Goal: Transaction & Acquisition: Purchase product/service

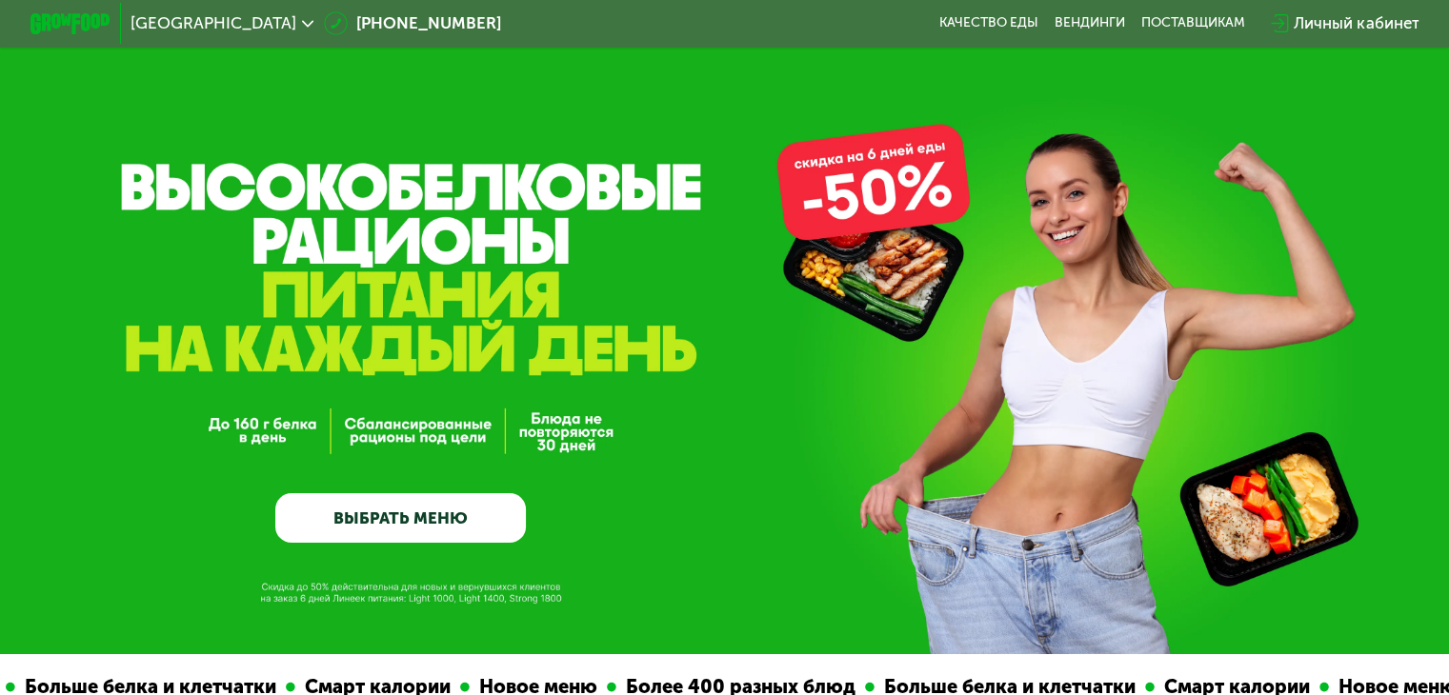
click at [480, 542] on link "ВЫБРАТЬ МЕНЮ" at bounding box center [400, 518] width 251 height 50
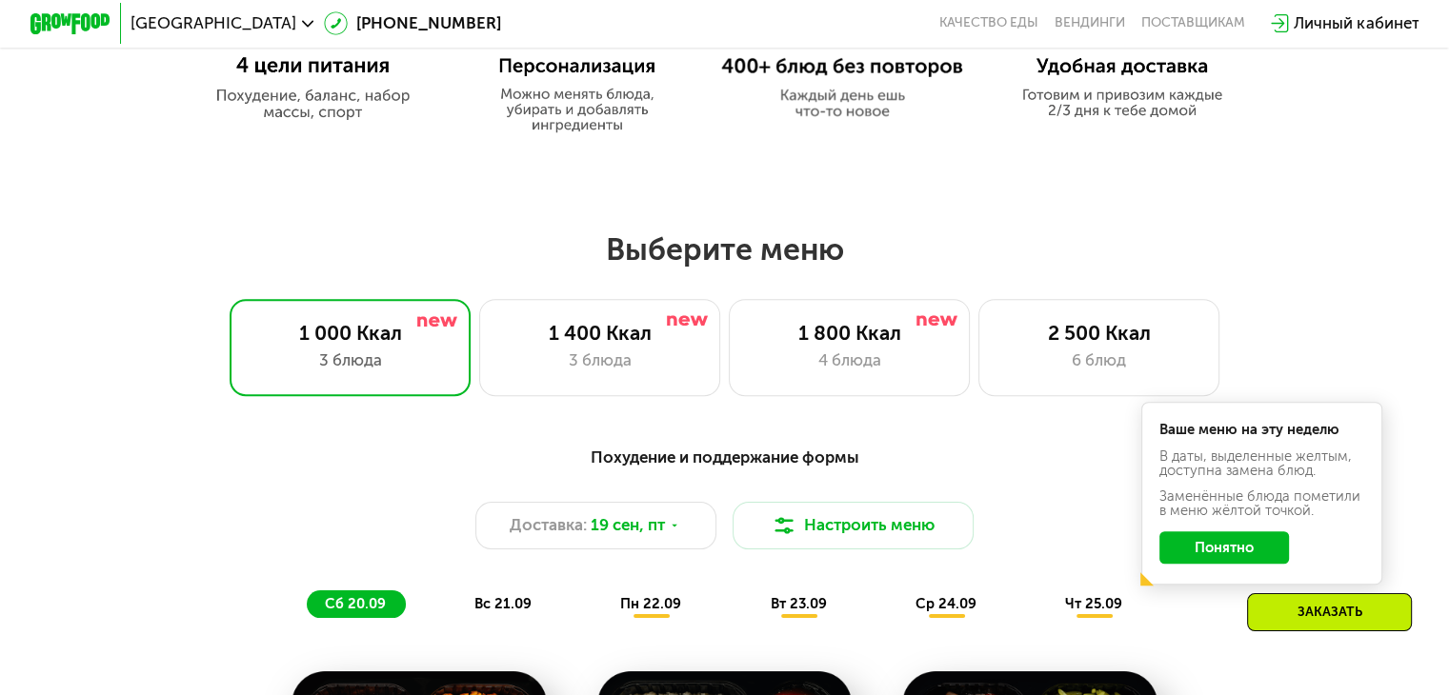
scroll to position [1090, 0]
click at [916, 346] on div "1 800 Ккал" at bounding box center [849, 334] width 199 height 24
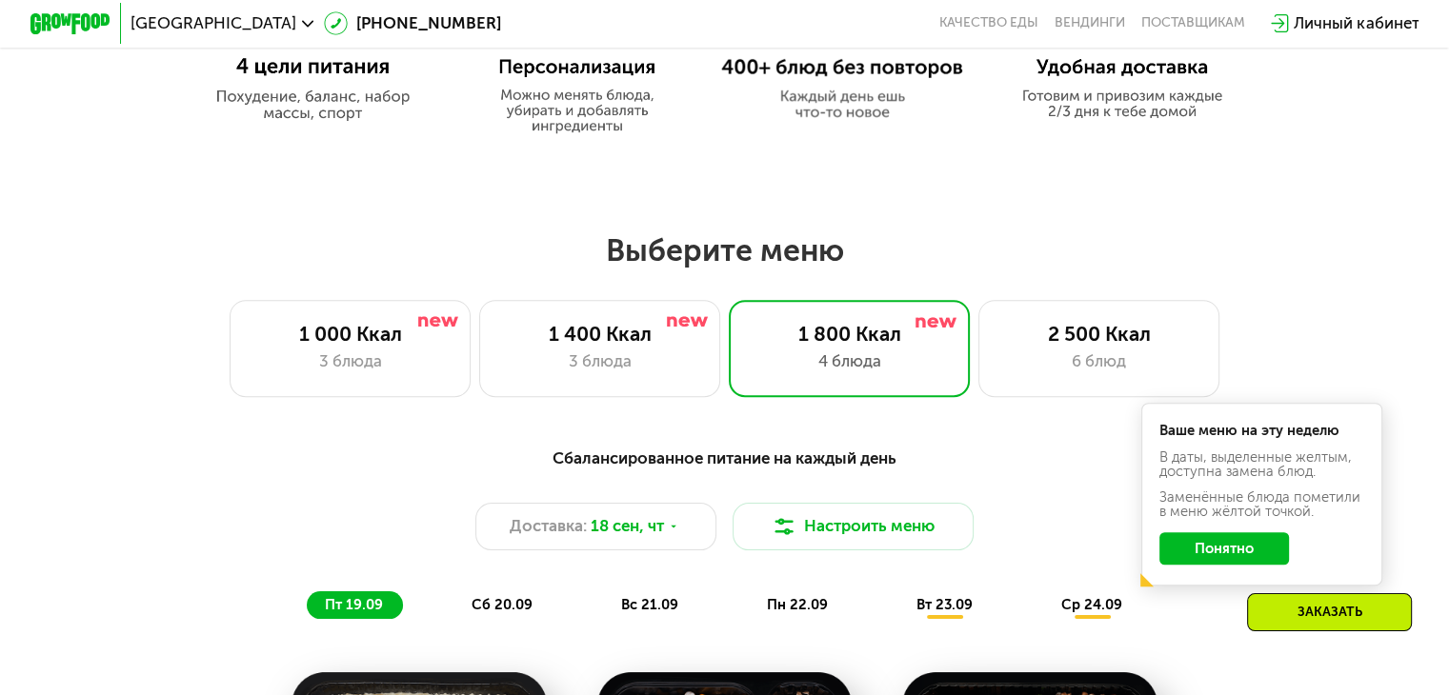
click at [1217, 560] on button "Понятно" at bounding box center [1224, 549] width 130 height 32
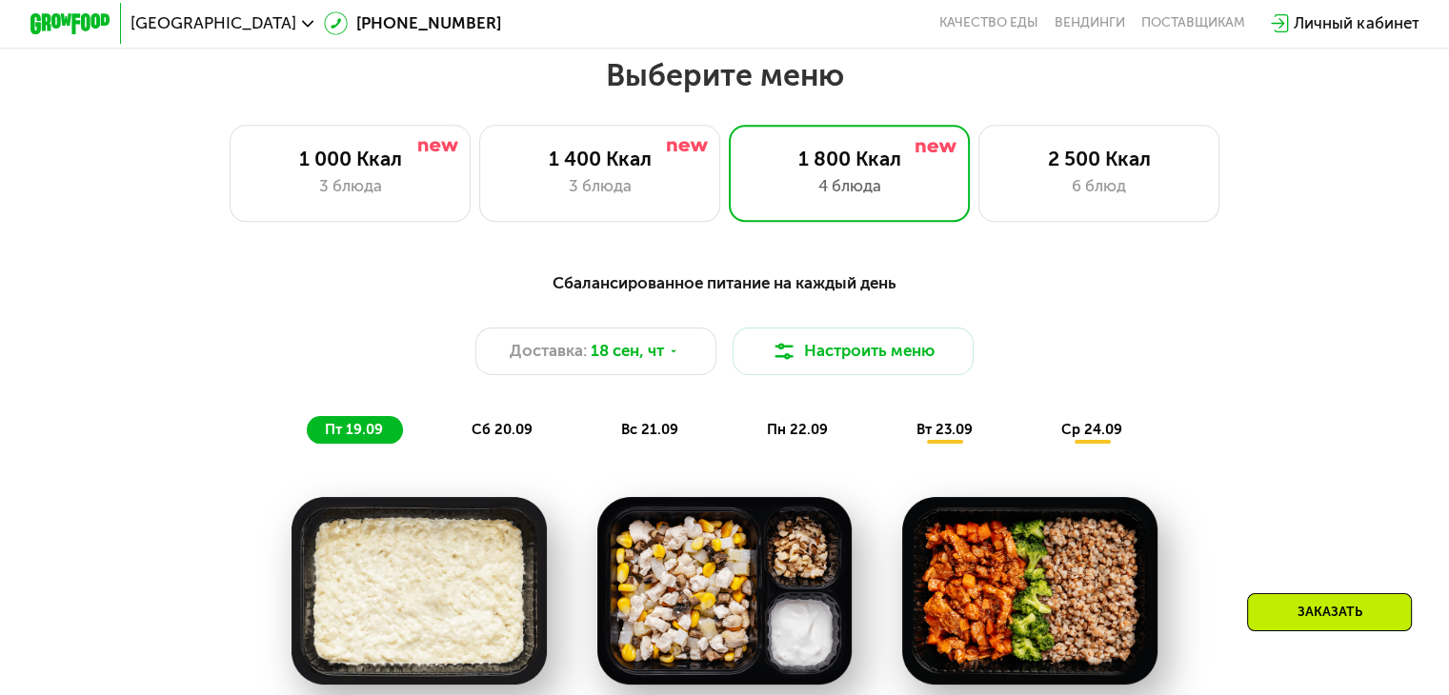
scroll to position [1471, 0]
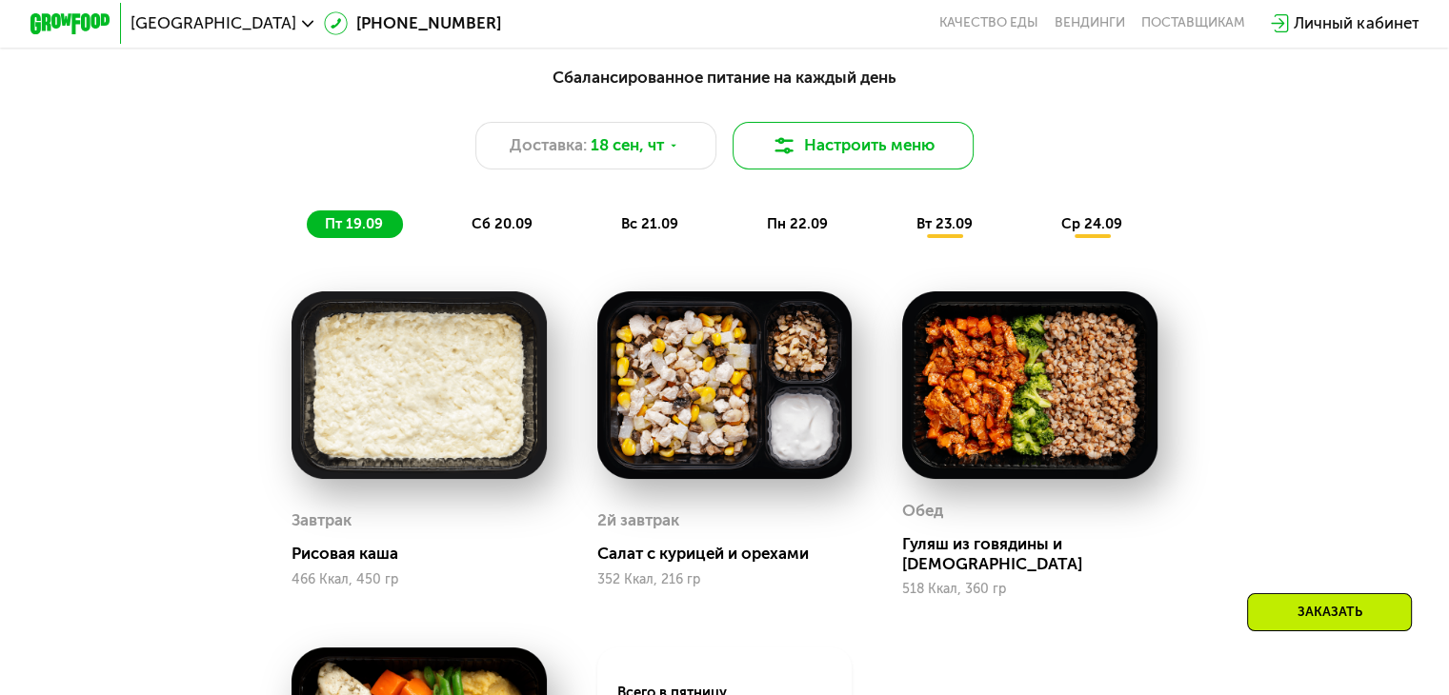
click at [956, 171] on button "Настроить меню" at bounding box center [854, 146] width 242 height 49
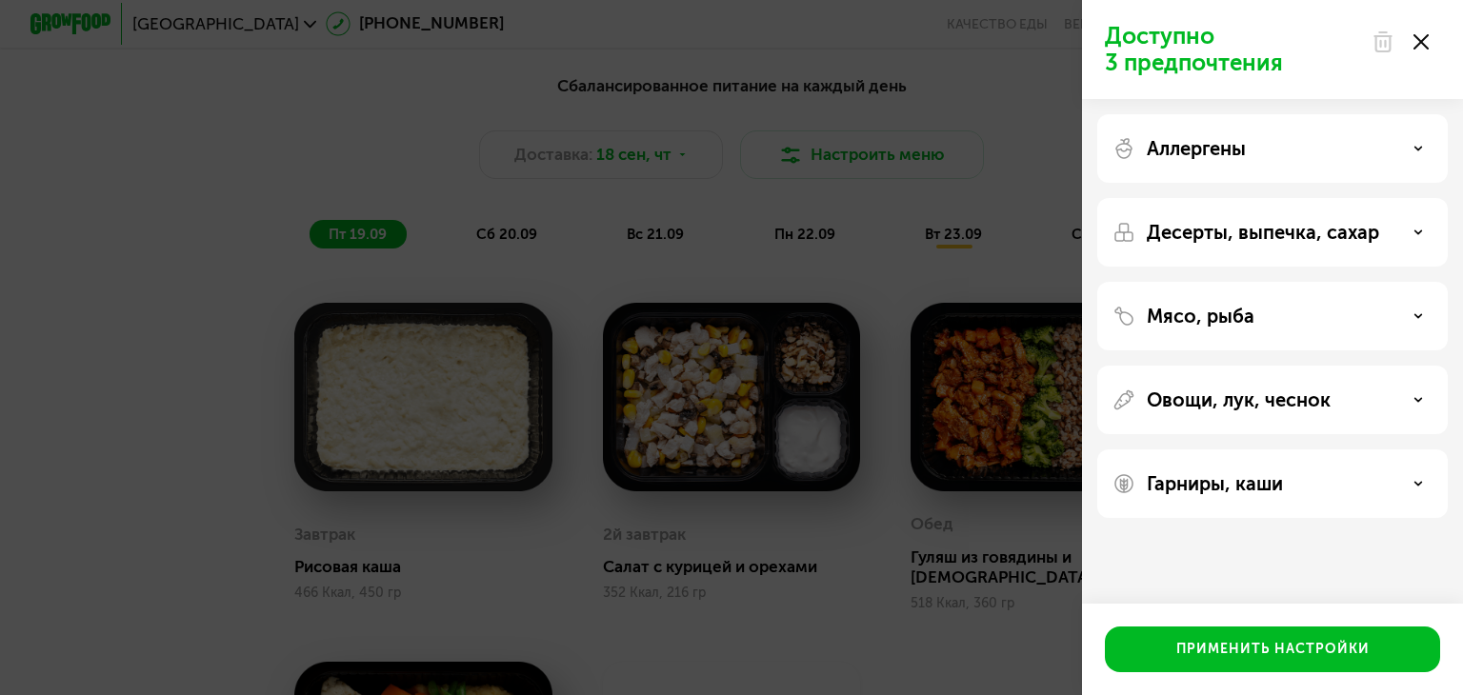
click at [1361, 138] on div "Аллергены" at bounding box center [1273, 148] width 320 height 23
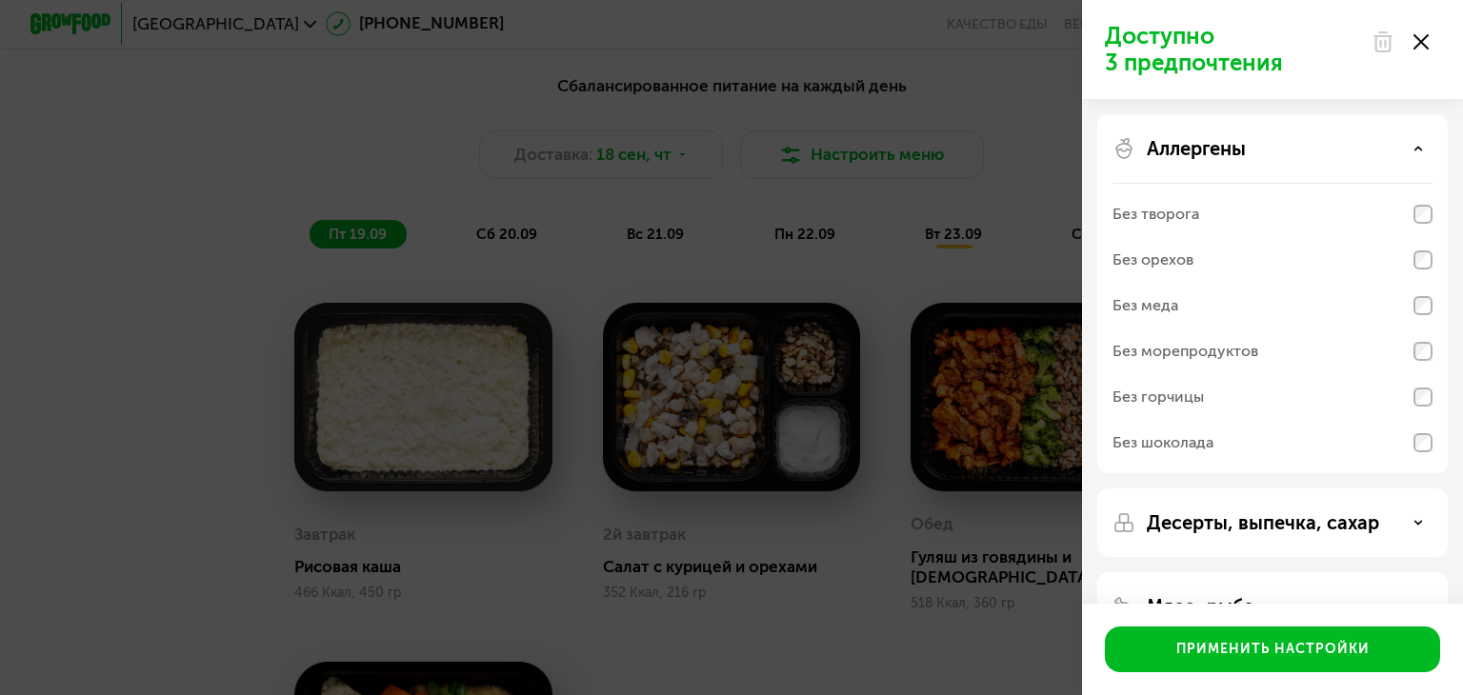
click at [1361, 138] on div "Аллергены" at bounding box center [1273, 148] width 320 height 23
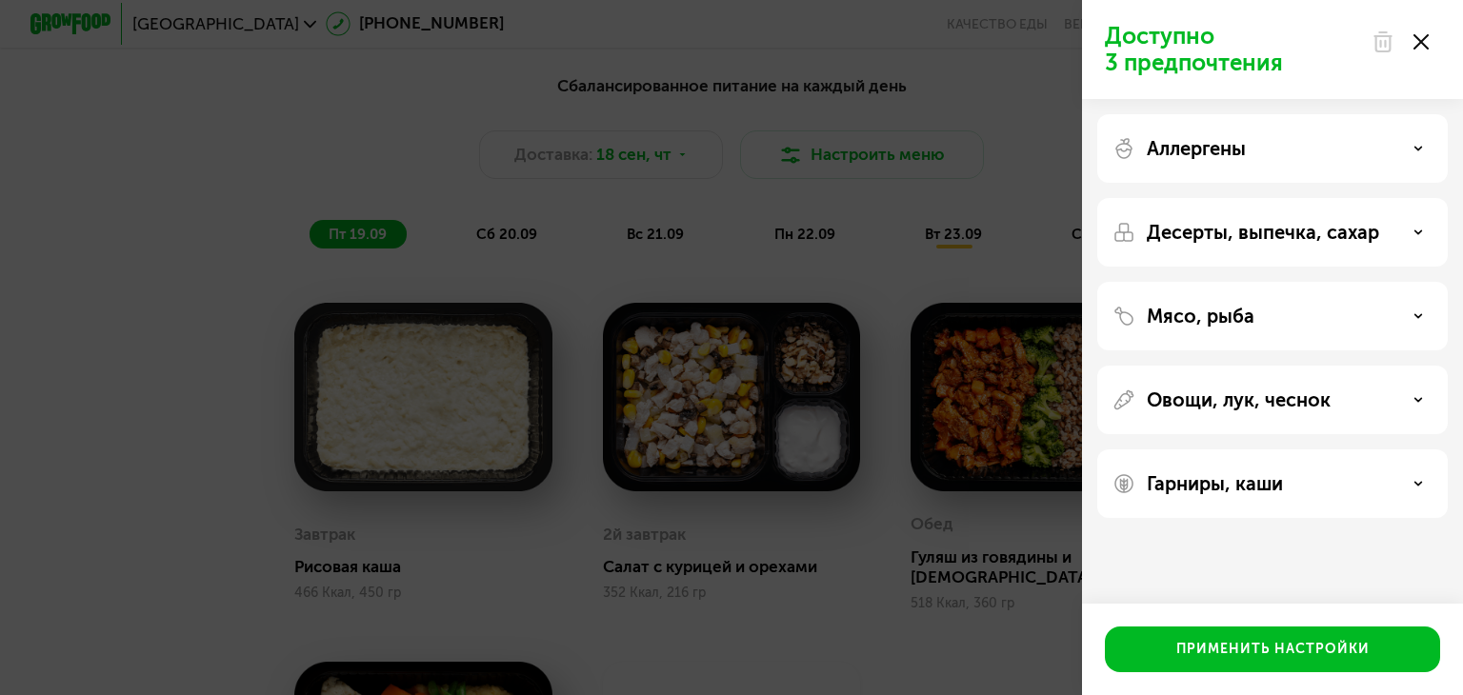
click at [1402, 138] on div "Аллергены" at bounding box center [1273, 148] width 320 height 23
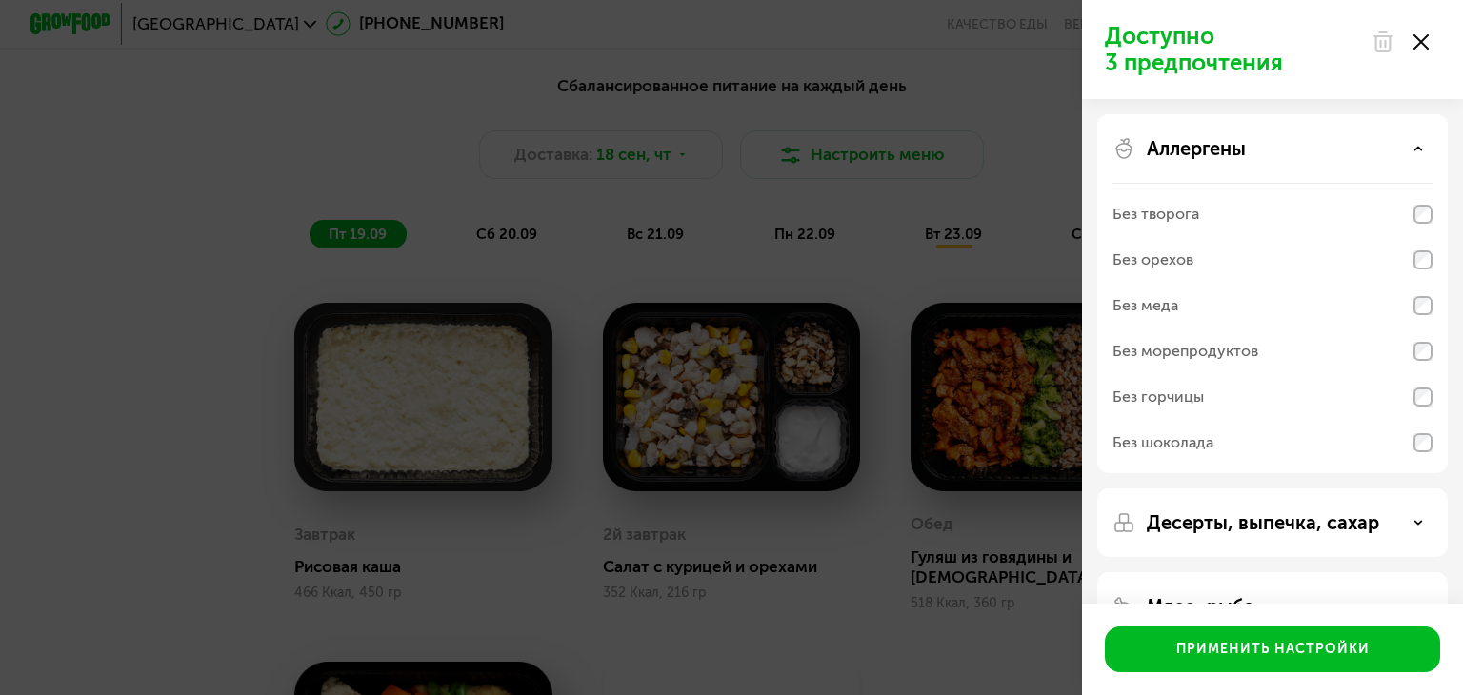
click at [1402, 139] on div "Аллергены" at bounding box center [1273, 148] width 320 height 23
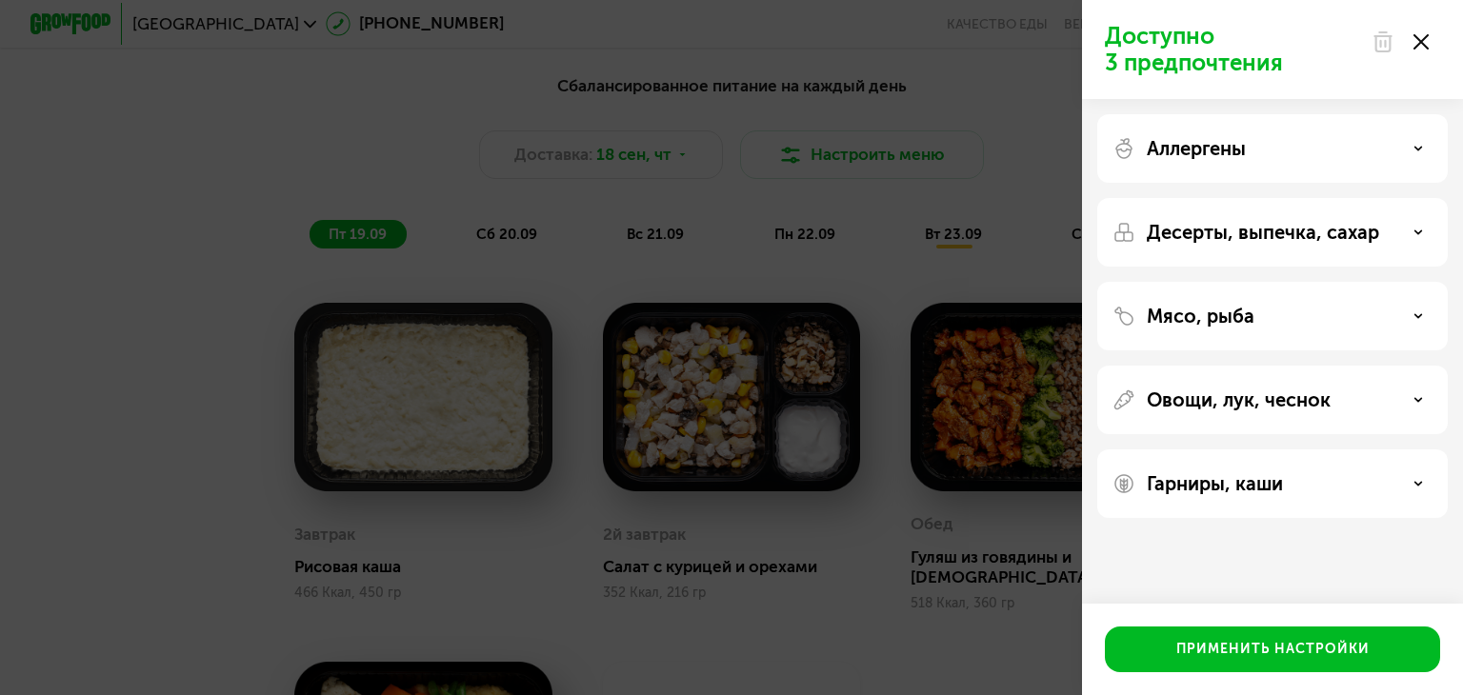
click at [1424, 43] on icon at bounding box center [1421, 41] width 15 height 15
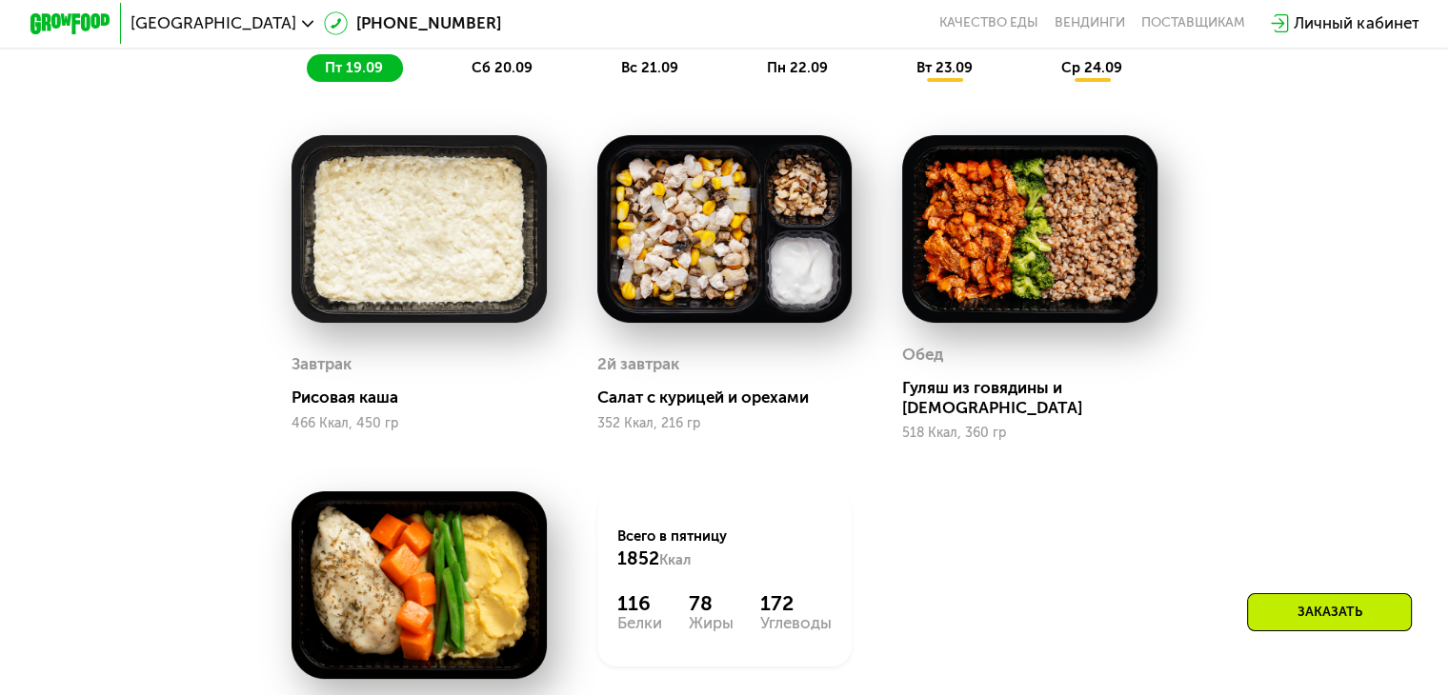
scroll to position [1661, 0]
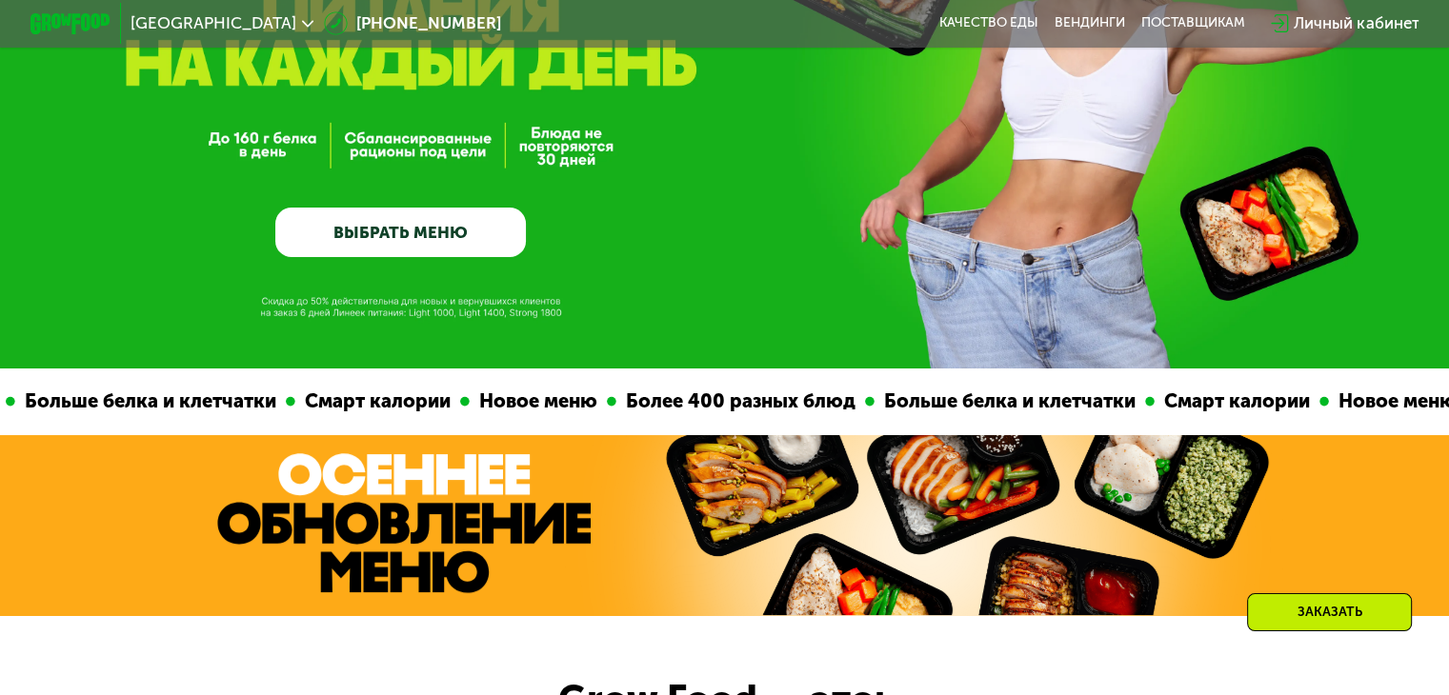
click at [439, 254] on link "ВЫБРАТЬ МЕНЮ" at bounding box center [400, 233] width 251 height 50
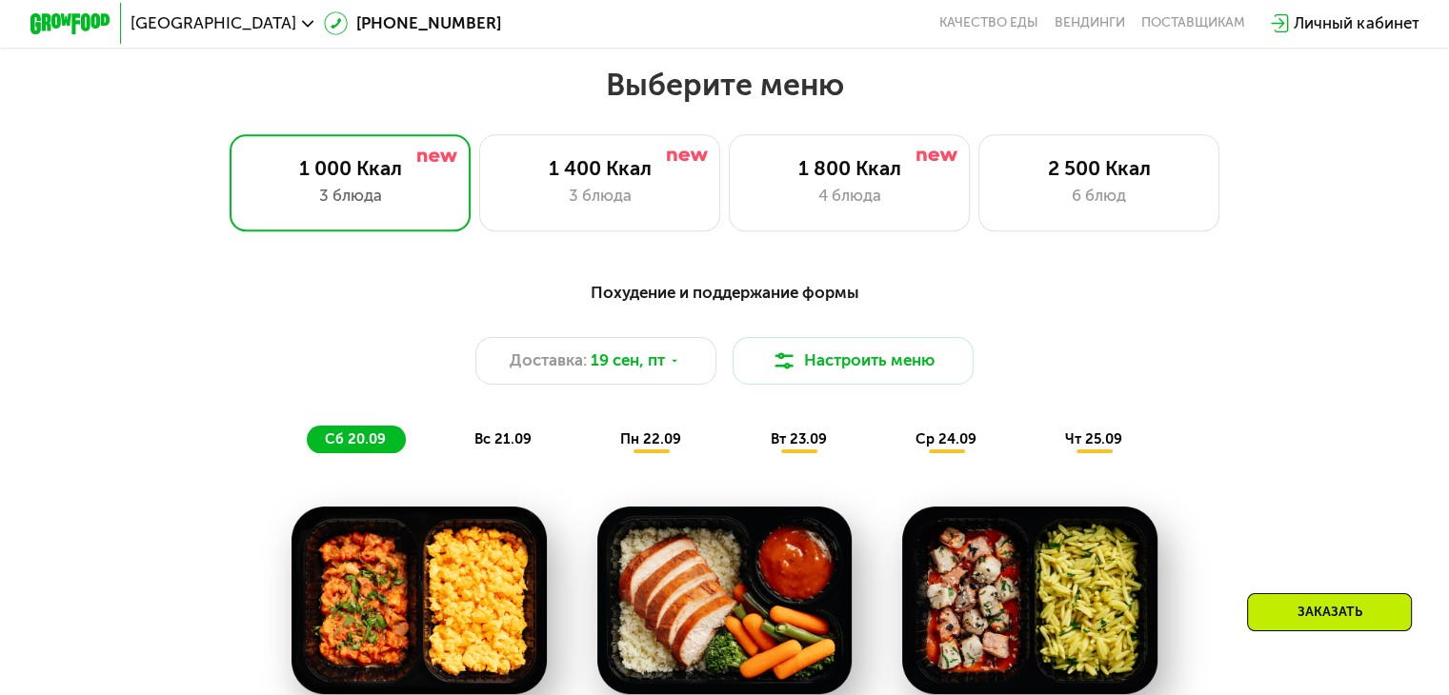
scroll to position [1280, 0]
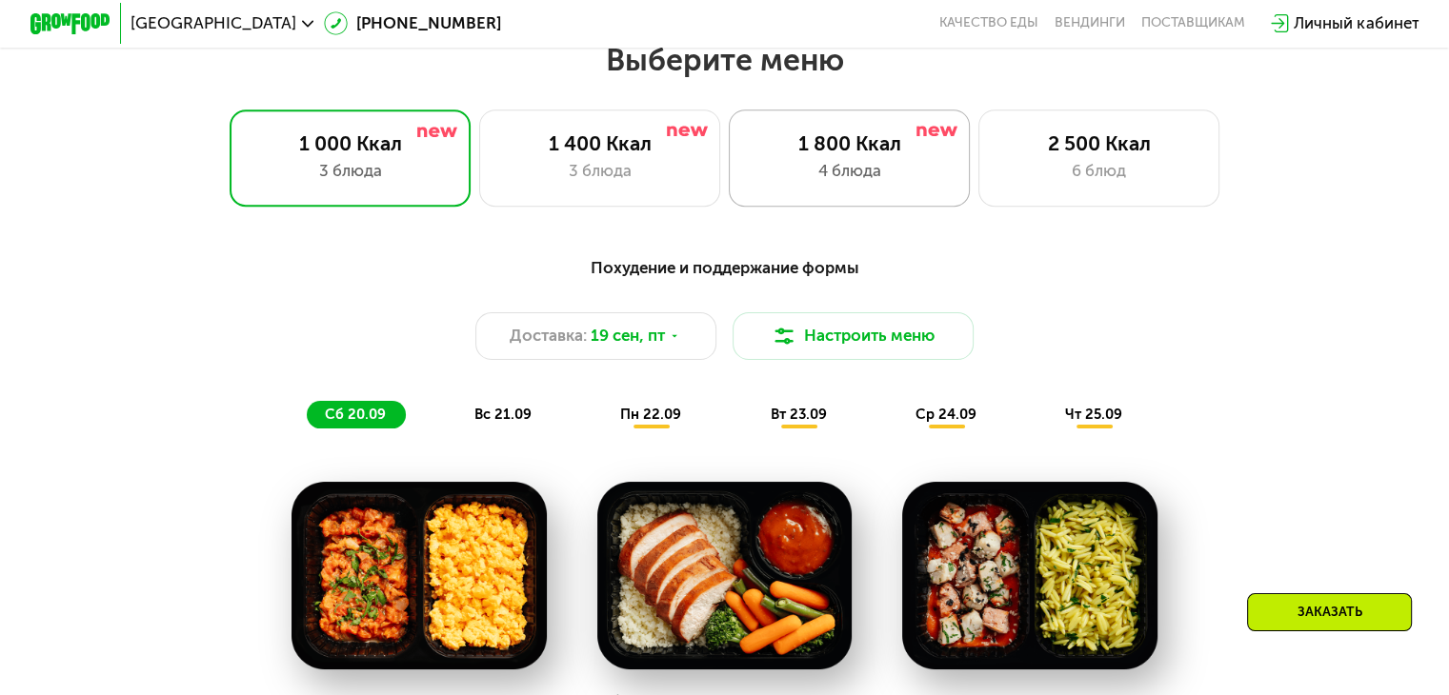
click at [861, 146] on div "1 800 Ккал" at bounding box center [849, 143] width 199 height 24
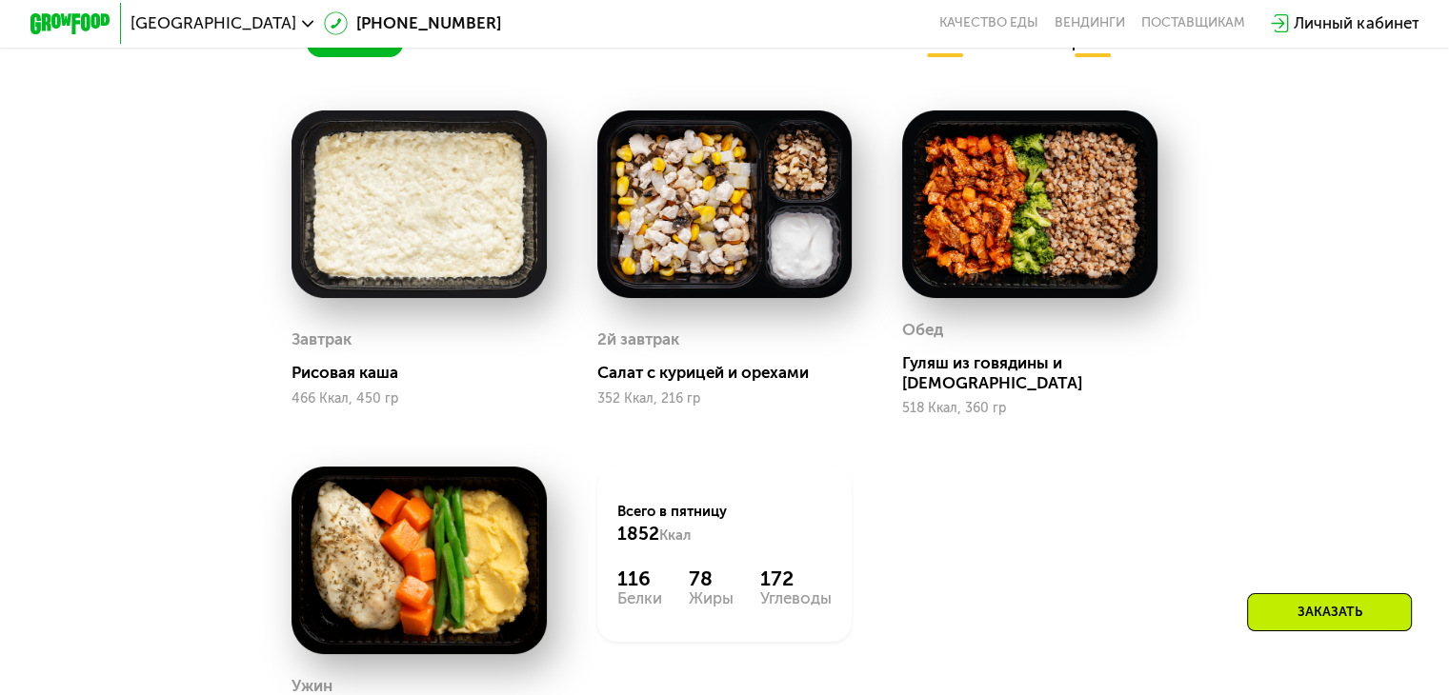
scroll to position [1947, 0]
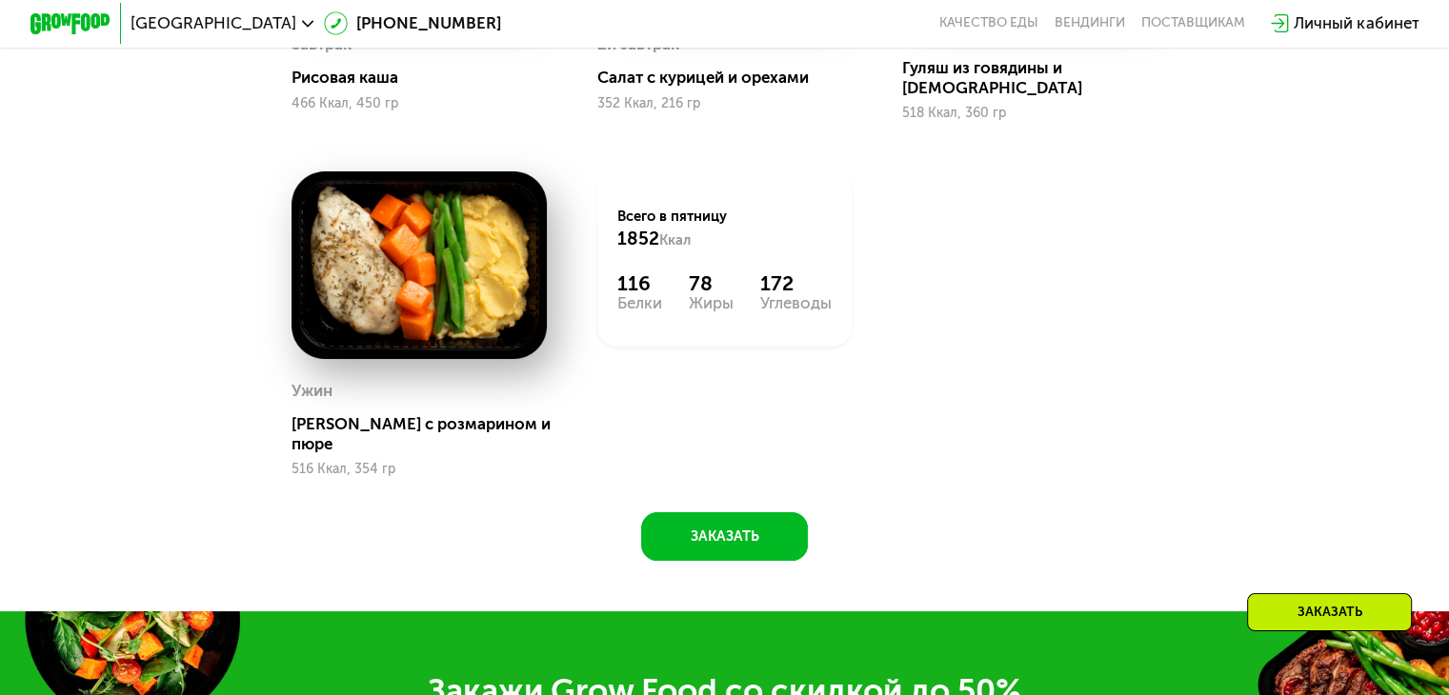
click at [697, 488] on div "Сбалансированное питание на каждый день Доставка: [DATE] Настроить меню пт 19.0…" at bounding box center [724, 68] width 1239 height 985
click at [697, 513] on button "Заказать" at bounding box center [724, 537] width 167 height 49
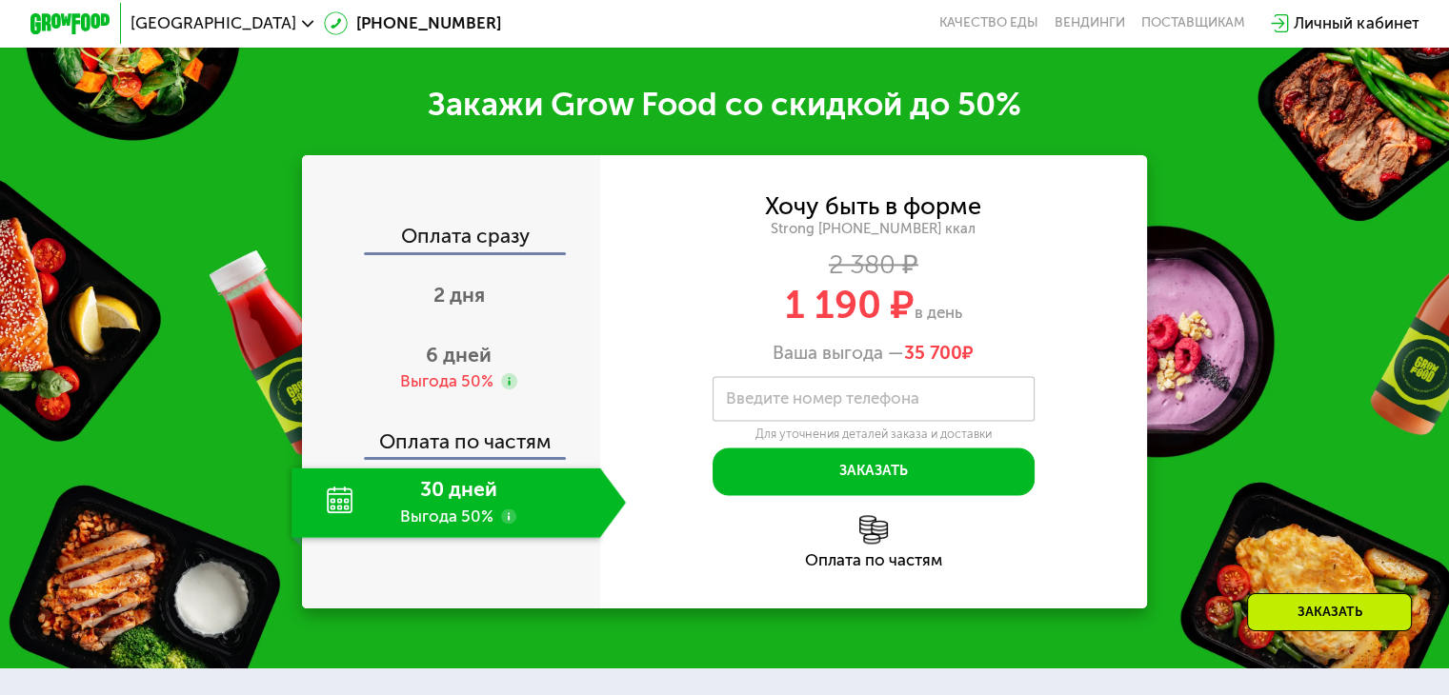
scroll to position [2537, 0]
